Goal: Communication & Community: Answer question/provide support

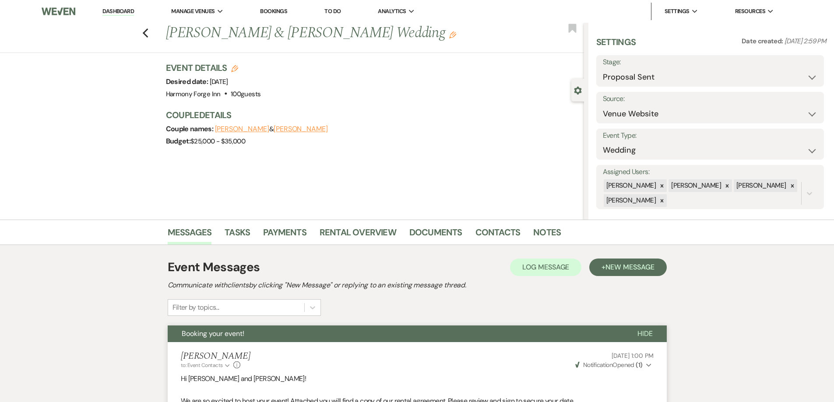
select select "6"
select select "5"
click at [112, 9] on link "Dashboard" at bounding box center [118, 11] width 32 height 8
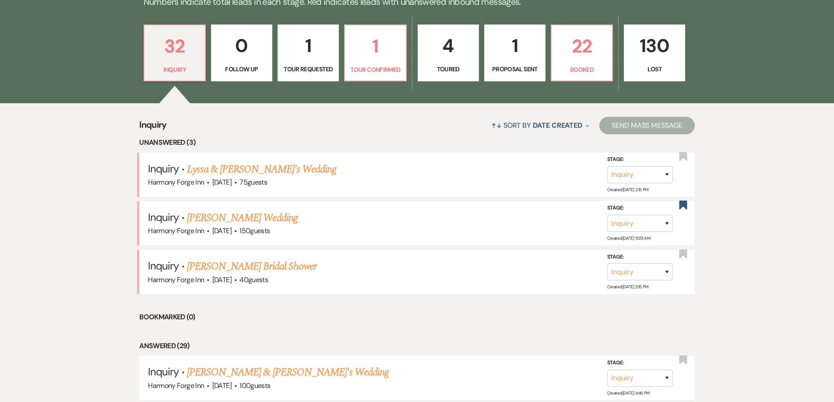
scroll to position [263, 0]
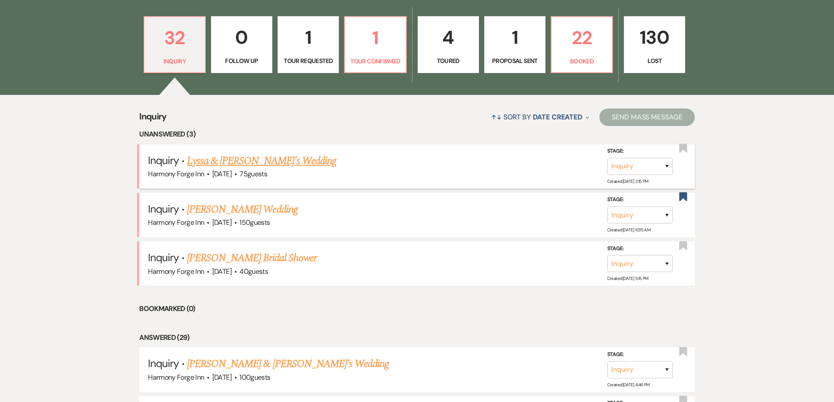
click at [248, 164] on link "Lyssa & [PERSON_NAME]'s Wedding" at bounding box center [261, 161] width 149 height 16
select select "5"
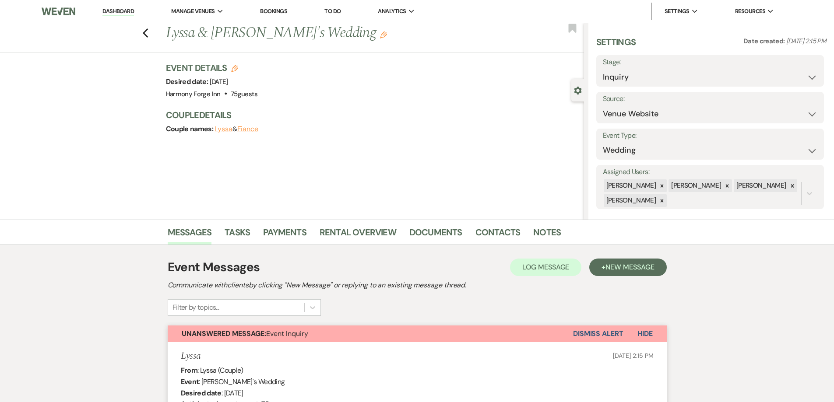
click at [121, 11] on link "Dashboard" at bounding box center [118, 11] width 32 height 8
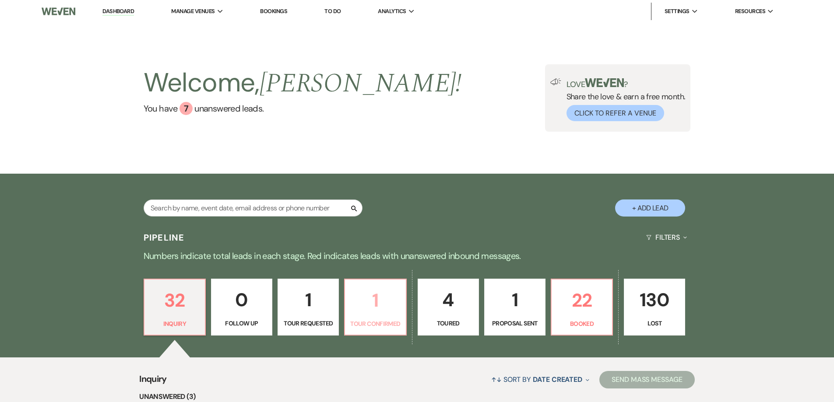
click at [386, 306] on p "1" at bounding box center [375, 300] width 50 height 29
select select "4"
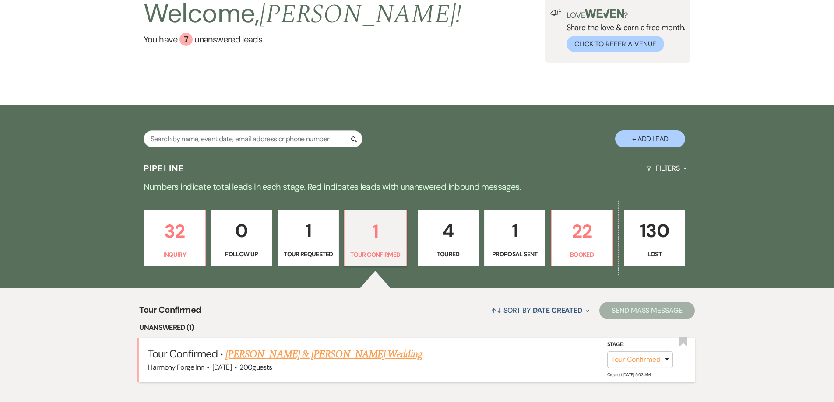
scroll to position [173, 0]
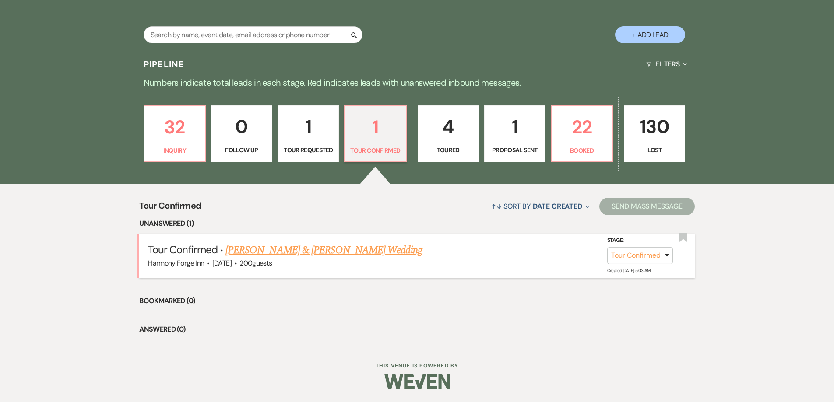
click at [326, 253] on link "[PERSON_NAME] & [PERSON_NAME] Wedding" at bounding box center [323, 250] width 196 height 16
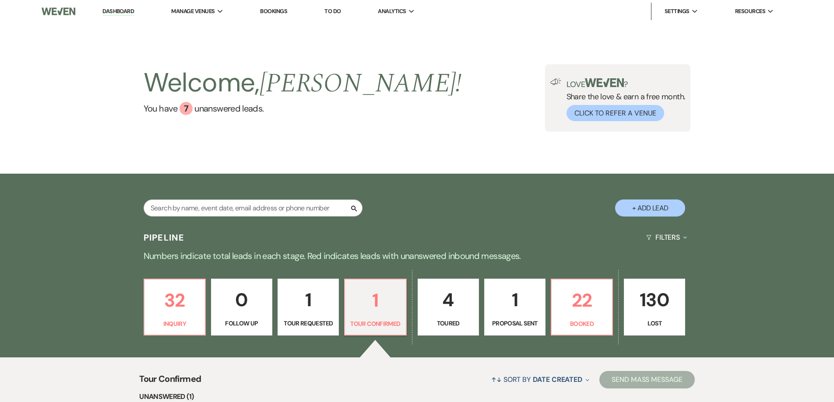
select select "4"
select select "5"
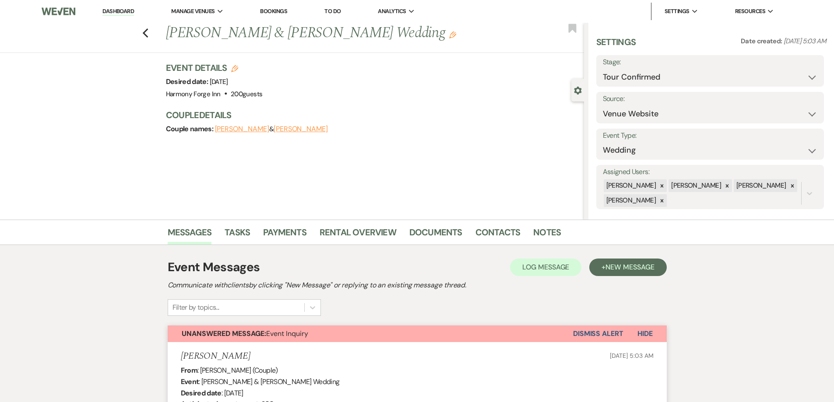
click at [128, 13] on link "Dashboard" at bounding box center [118, 11] width 32 height 8
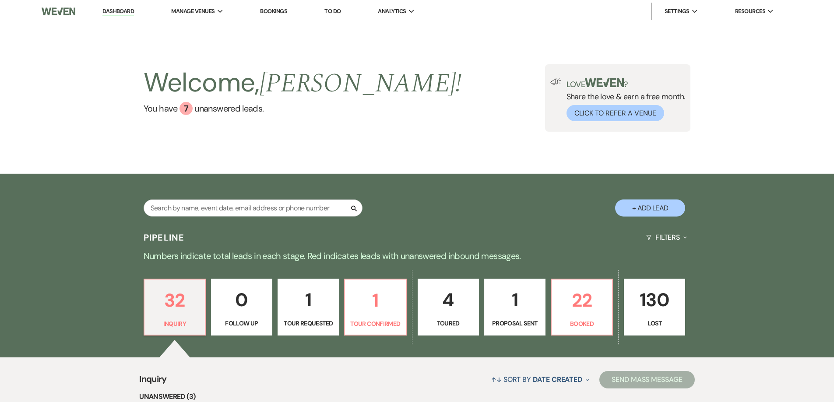
click at [514, 314] on p "1" at bounding box center [515, 299] width 50 height 29
select select "6"
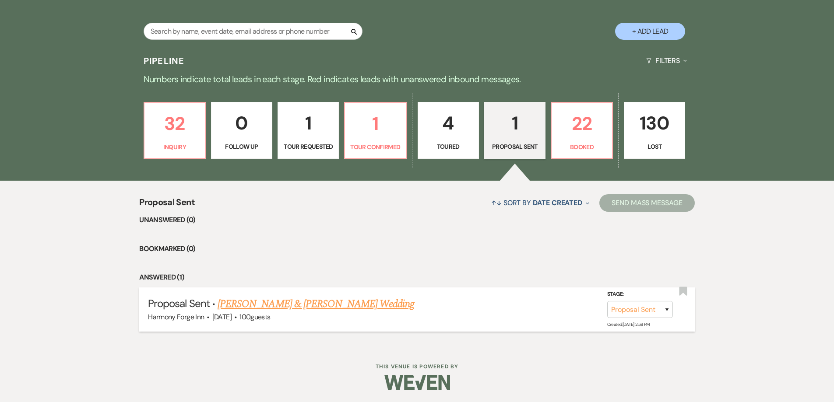
scroll to position [178, 0]
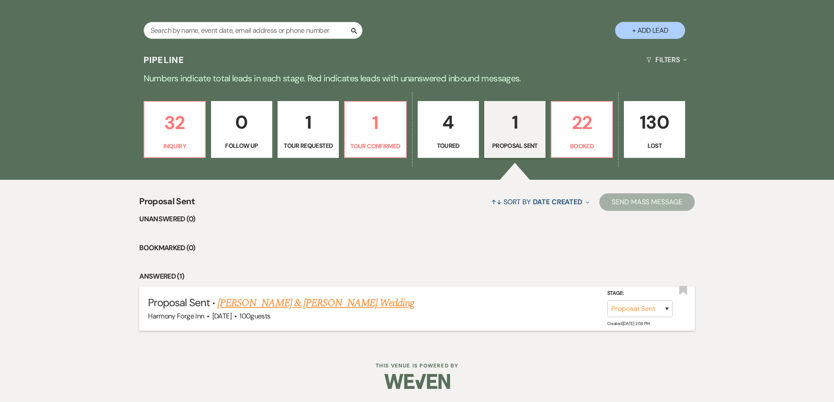
click at [271, 306] on link "[PERSON_NAME] & [PERSON_NAME] Wedding" at bounding box center [316, 303] width 196 height 16
select select "6"
select select "5"
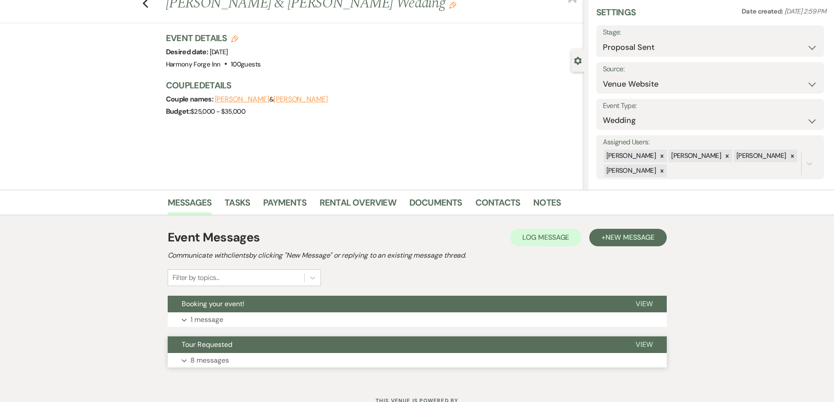
scroll to position [65, 0]
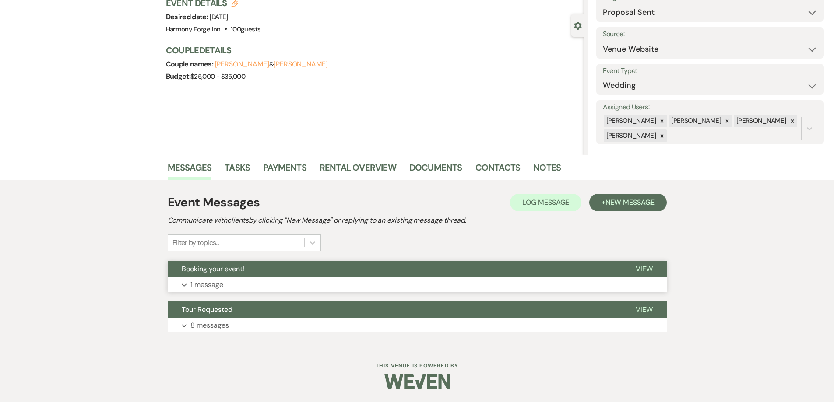
click at [192, 284] on p "1 message" at bounding box center [206, 284] width 33 height 11
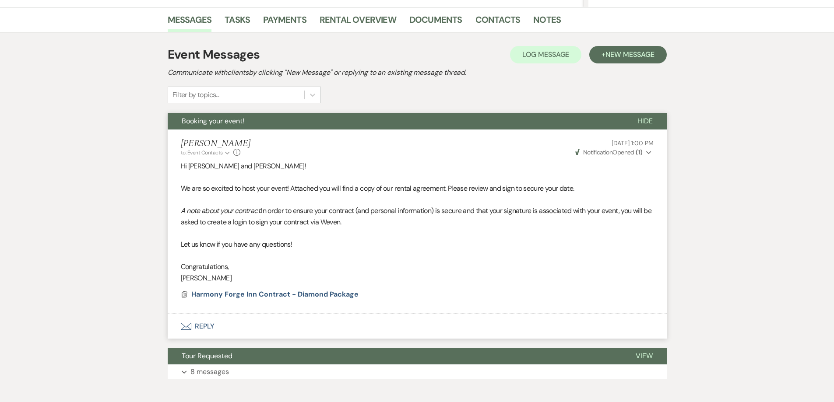
scroll to position [240, 0]
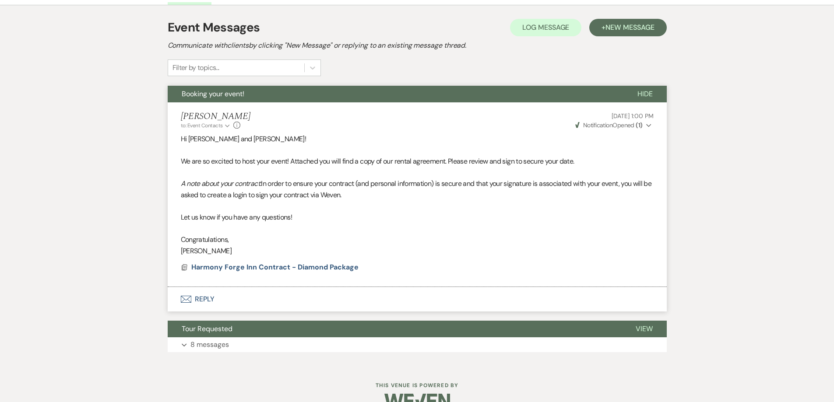
click at [202, 300] on button "Envelope Reply" at bounding box center [417, 299] width 499 height 25
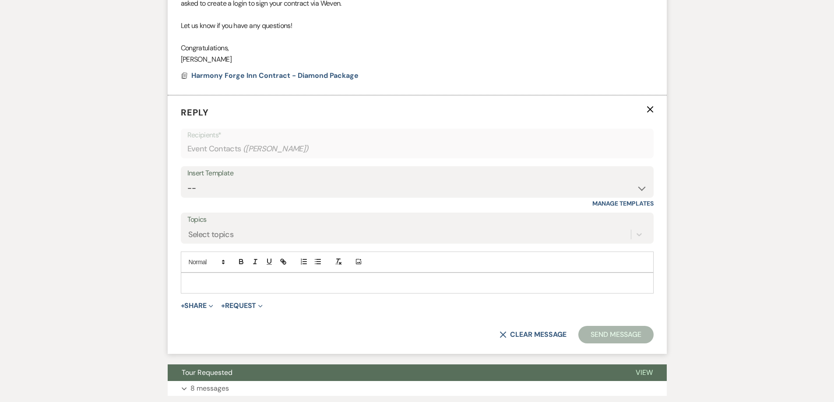
scroll to position [455, 0]
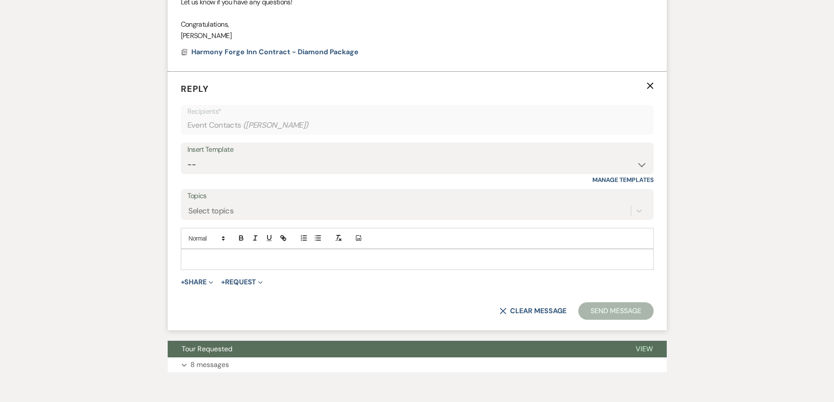
click at [206, 262] on p at bounding box center [417, 260] width 459 height 10
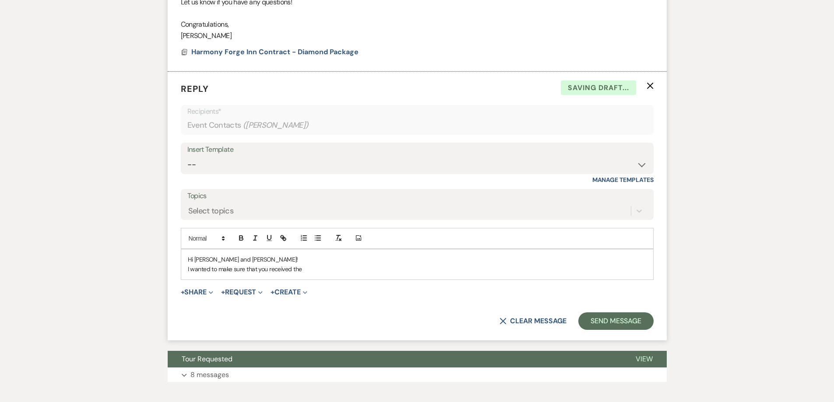
click at [310, 266] on p "I wanted to make sure that you received the" at bounding box center [417, 269] width 459 height 10
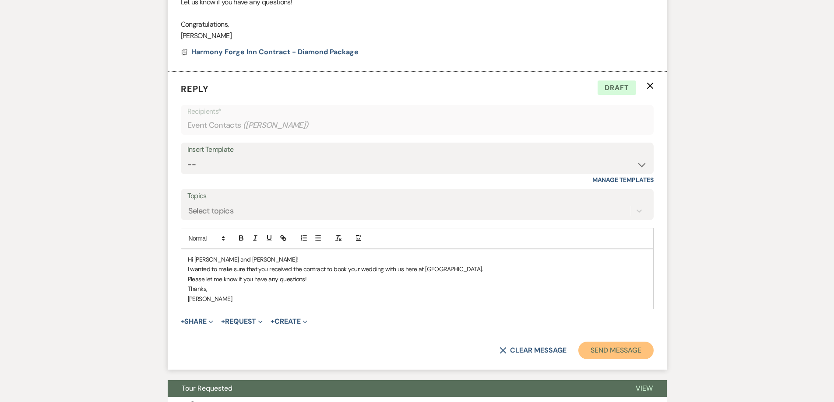
click at [628, 350] on button "Send Message" at bounding box center [615, 351] width 75 height 18
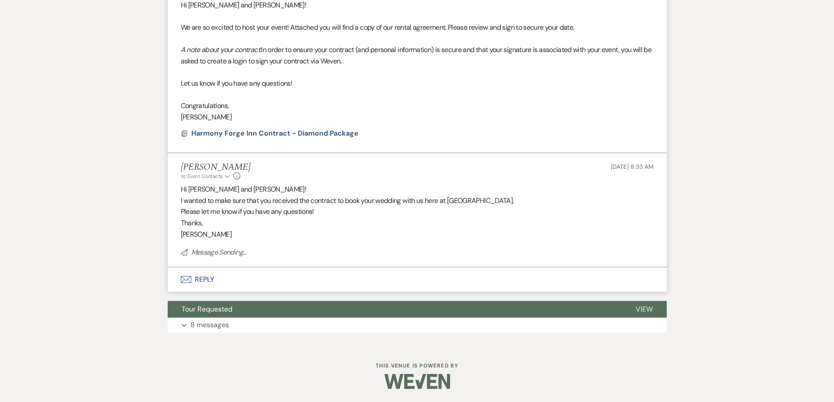
scroll to position [355, 0]
